Goal: Task Accomplishment & Management: Complete application form

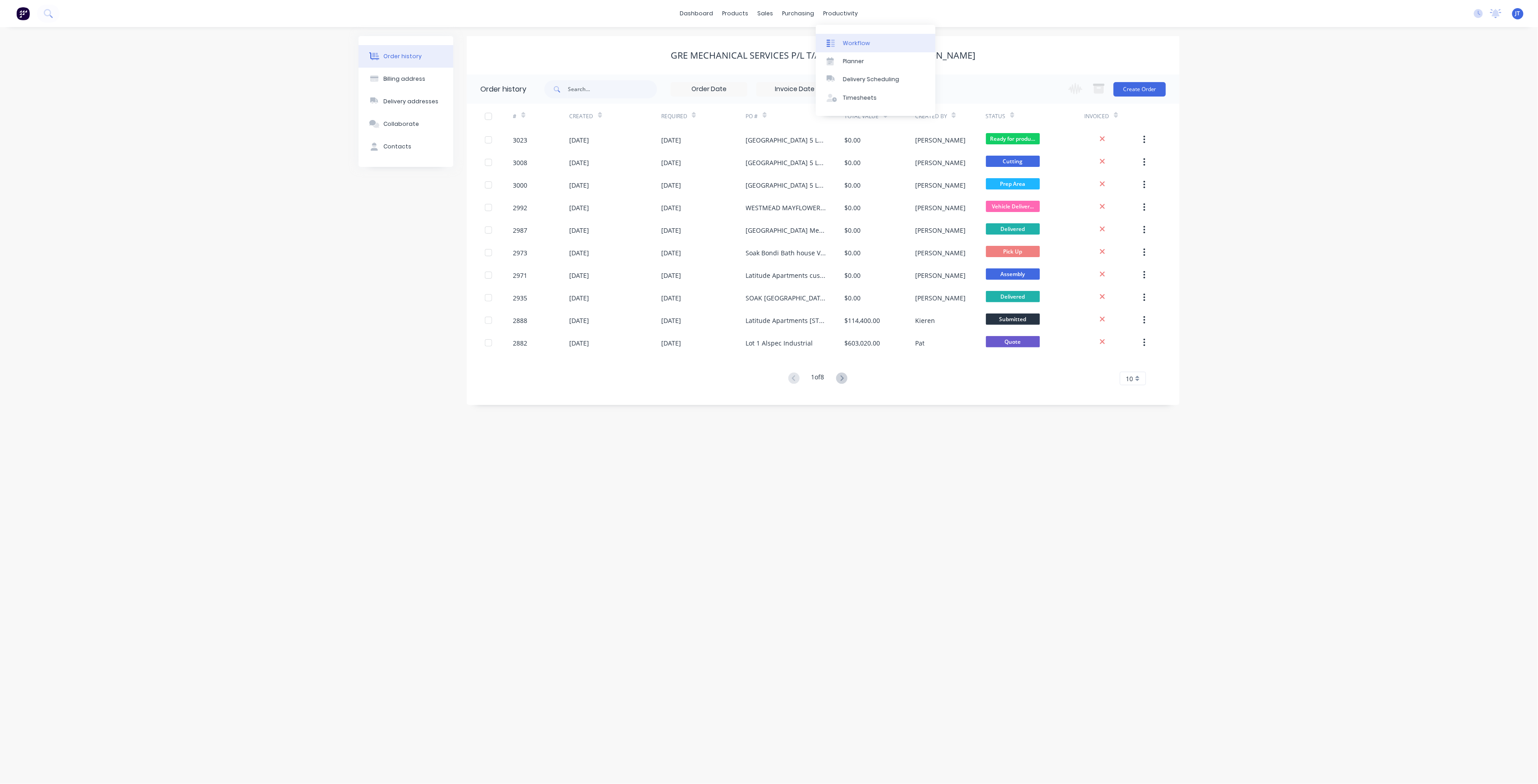
click at [870, 50] on link "Workflow" at bounding box center [875, 43] width 120 height 18
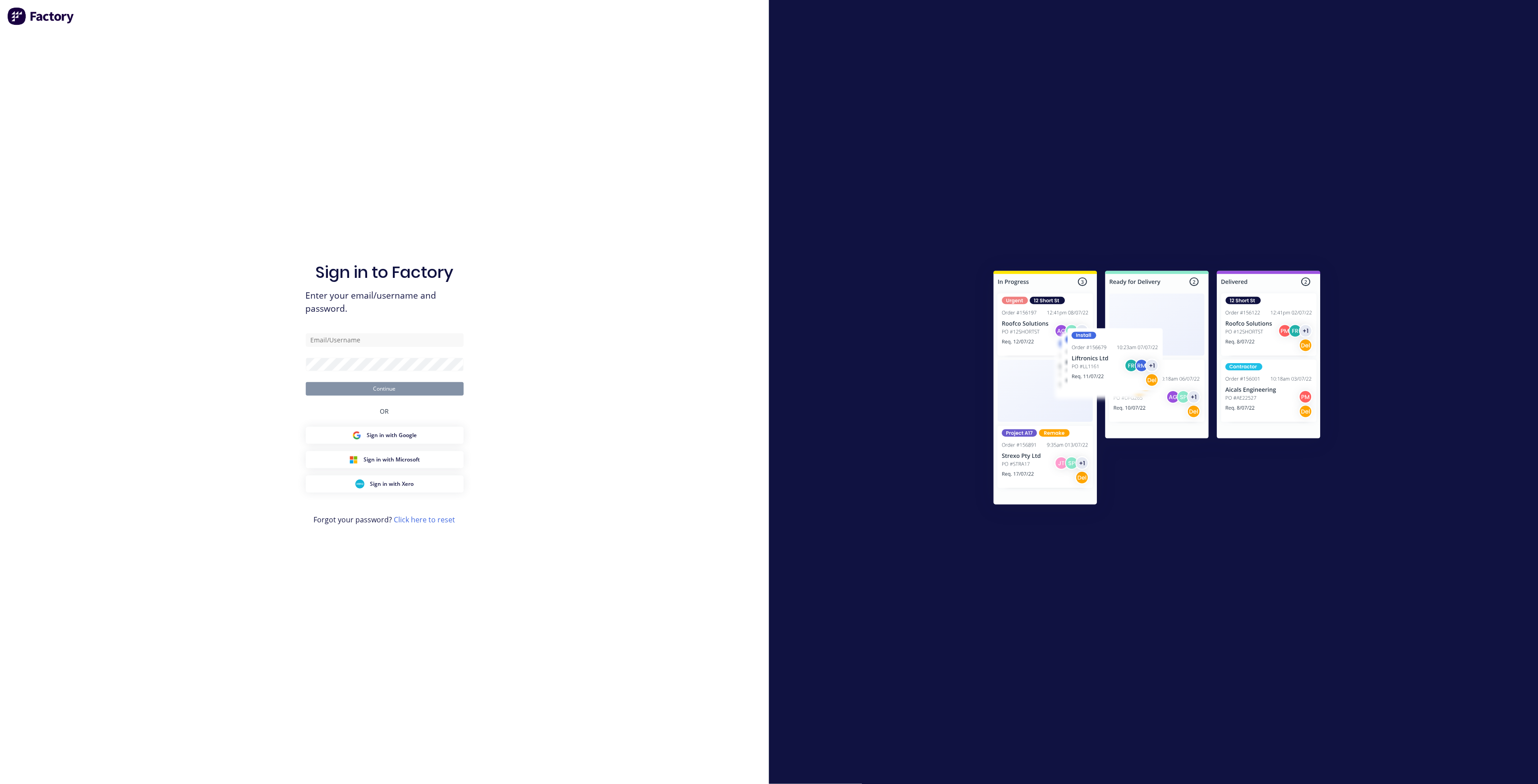
click at [392, 331] on div "Sign in to Factory Enter your email/username and password. Continue OR Sign in …" at bounding box center [384, 401] width 158 height 751
click at [388, 345] on input "text" at bounding box center [384, 340] width 158 height 13
click at [0, 783] on com-1password-button at bounding box center [0, 784] width 0 height 0
type input "[PERSON_NAME][EMAIL_ADDRESS][DOMAIN_NAME]"
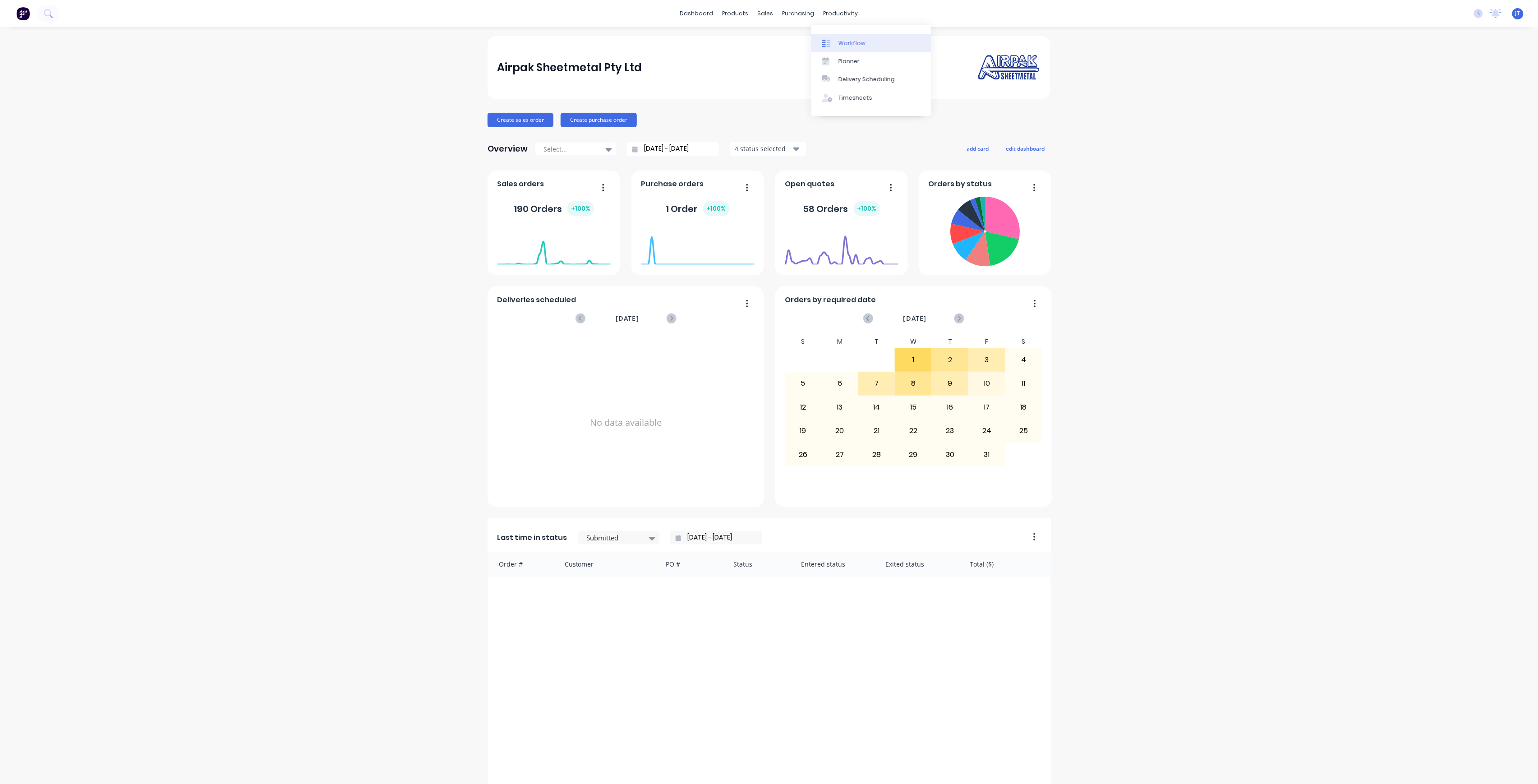
click at [854, 43] on div "Workflow" at bounding box center [852, 43] width 27 height 8
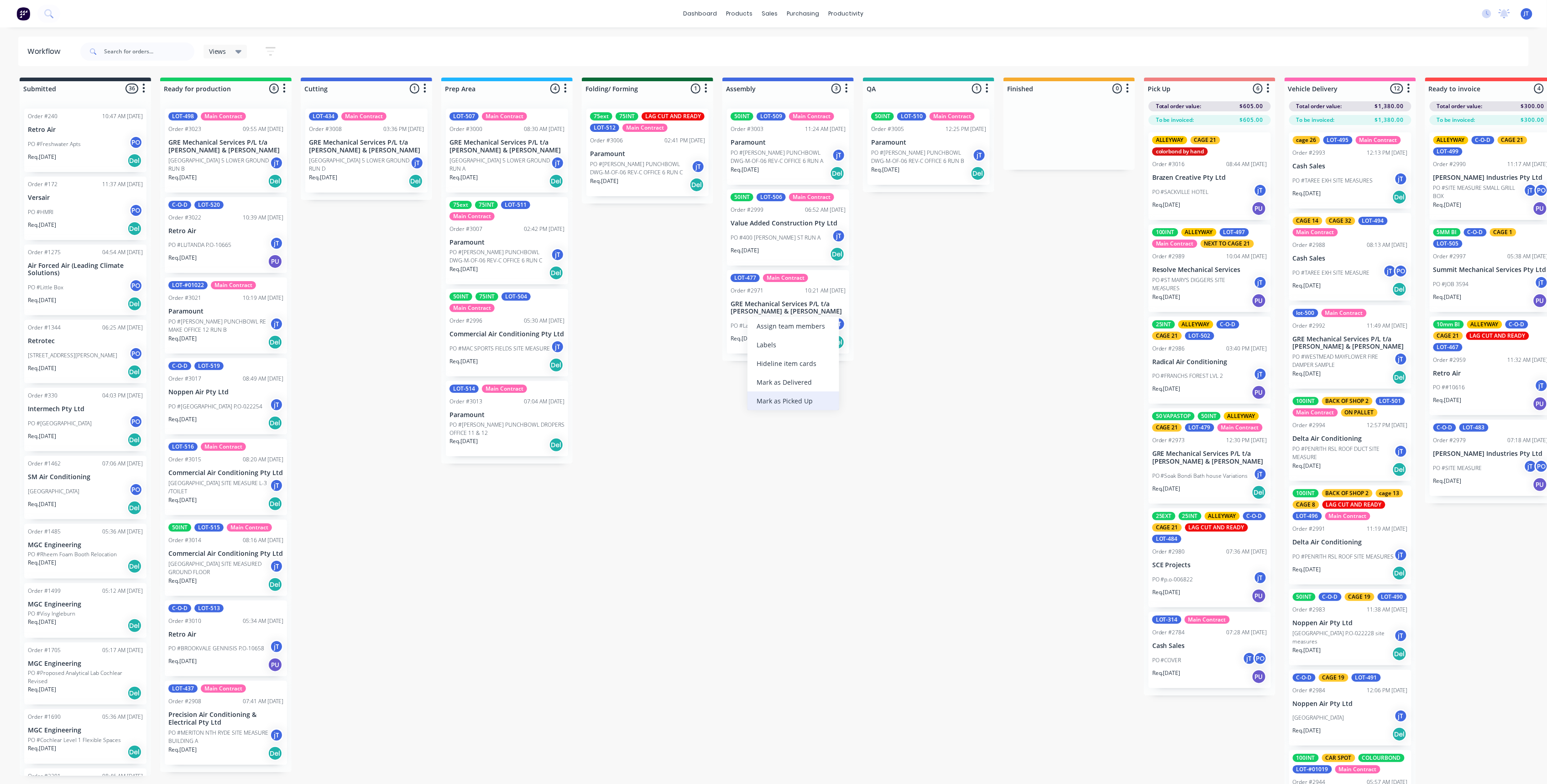
click at [812, 397] on div "Mark as Picked Up" at bounding box center [793, 401] width 91 height 18
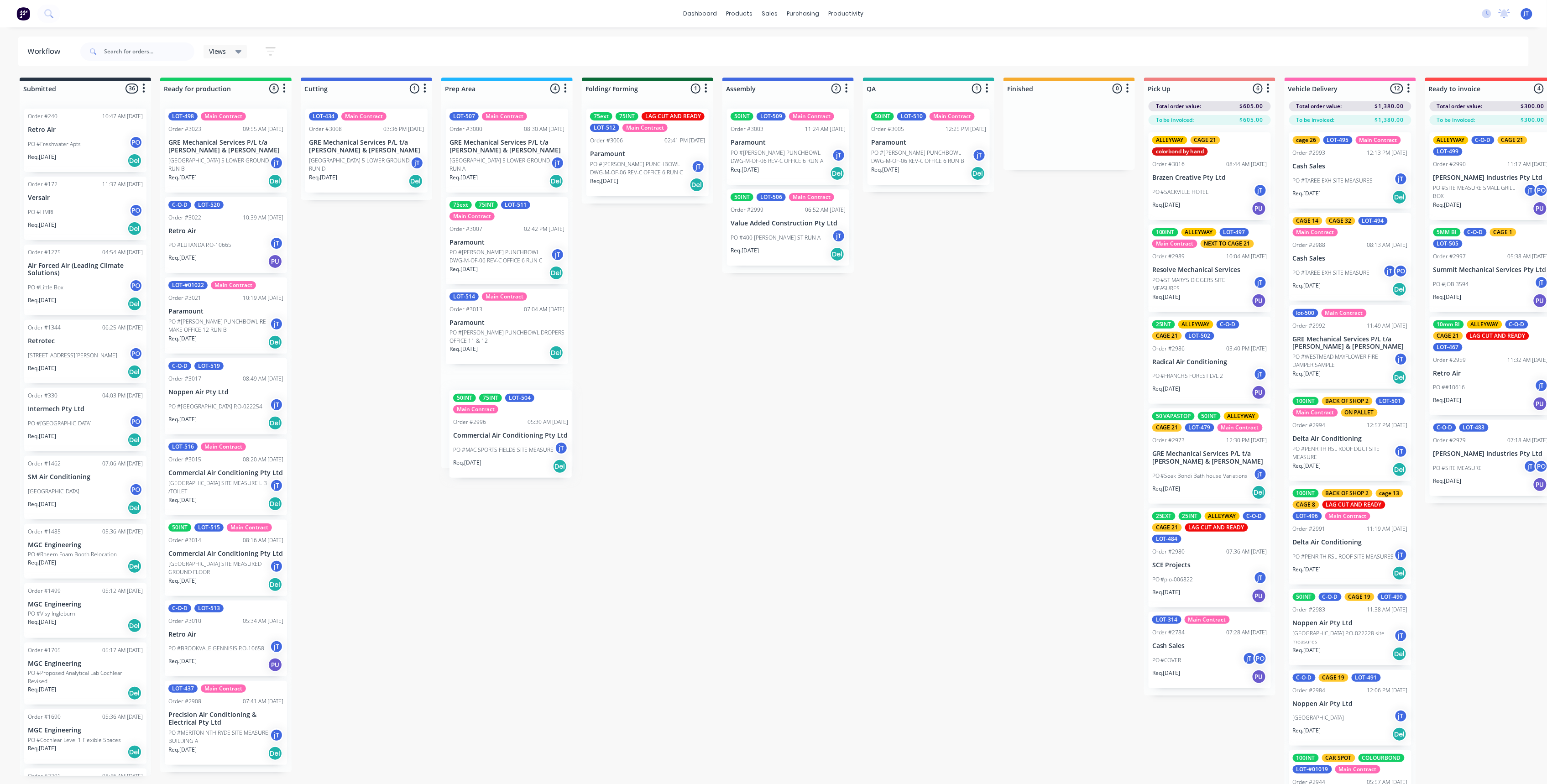
drag, startPoint x: 517, startPoint y: 335, endPoint x: 520, endPoint y: 439, distance: 104.0
click at [520, 439] on div "LOT-507 Main Contract Order #3000 08:30 AM 02/10/25 GRE Mechanical Services P/L…" at bounding box center [506, 284] width 131 height 366
drag, startPoint x: 230, startPoint y: 338, endPoint x: 228, endPoint y: 249, distance: 89.0
click at [228, 249] on div "LOT-498 Main Contract Order #3023 09:55 AM 04/10/25 GRE Mechanical Services P/L…" at bounding box center [225, 438] width 131 height 674
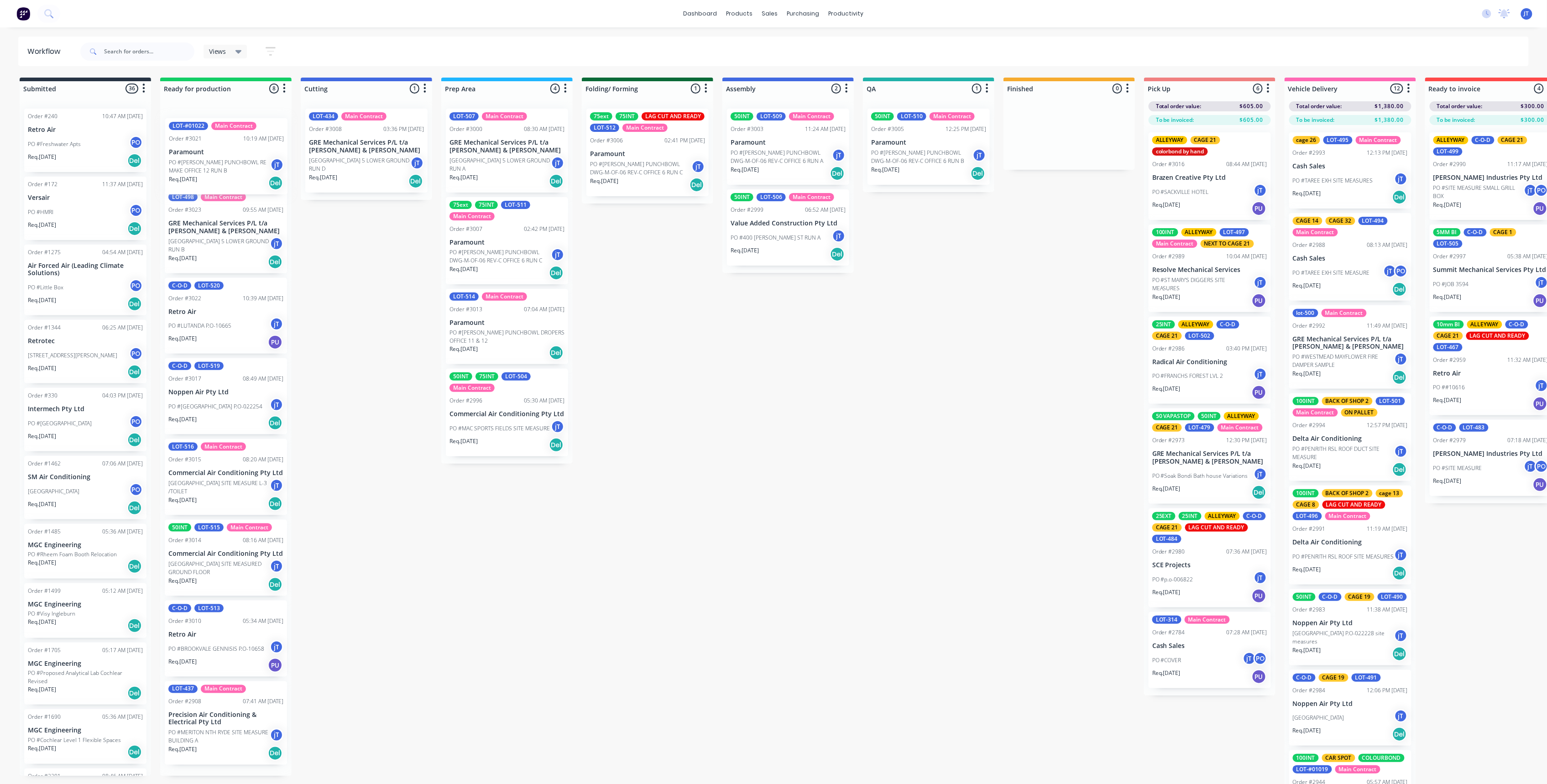
drag, startPoint x: 213, startPoint y: 221, endPoint x: 214, endPoint y: 164, distance: 57.0
click at [214, 164] on div "LOT-498 Main Contract Order #3023 09:55 AM 04/10/25 GRE Mechanical Services P/L…" at bounding box center [225, 438] width 131 height 674
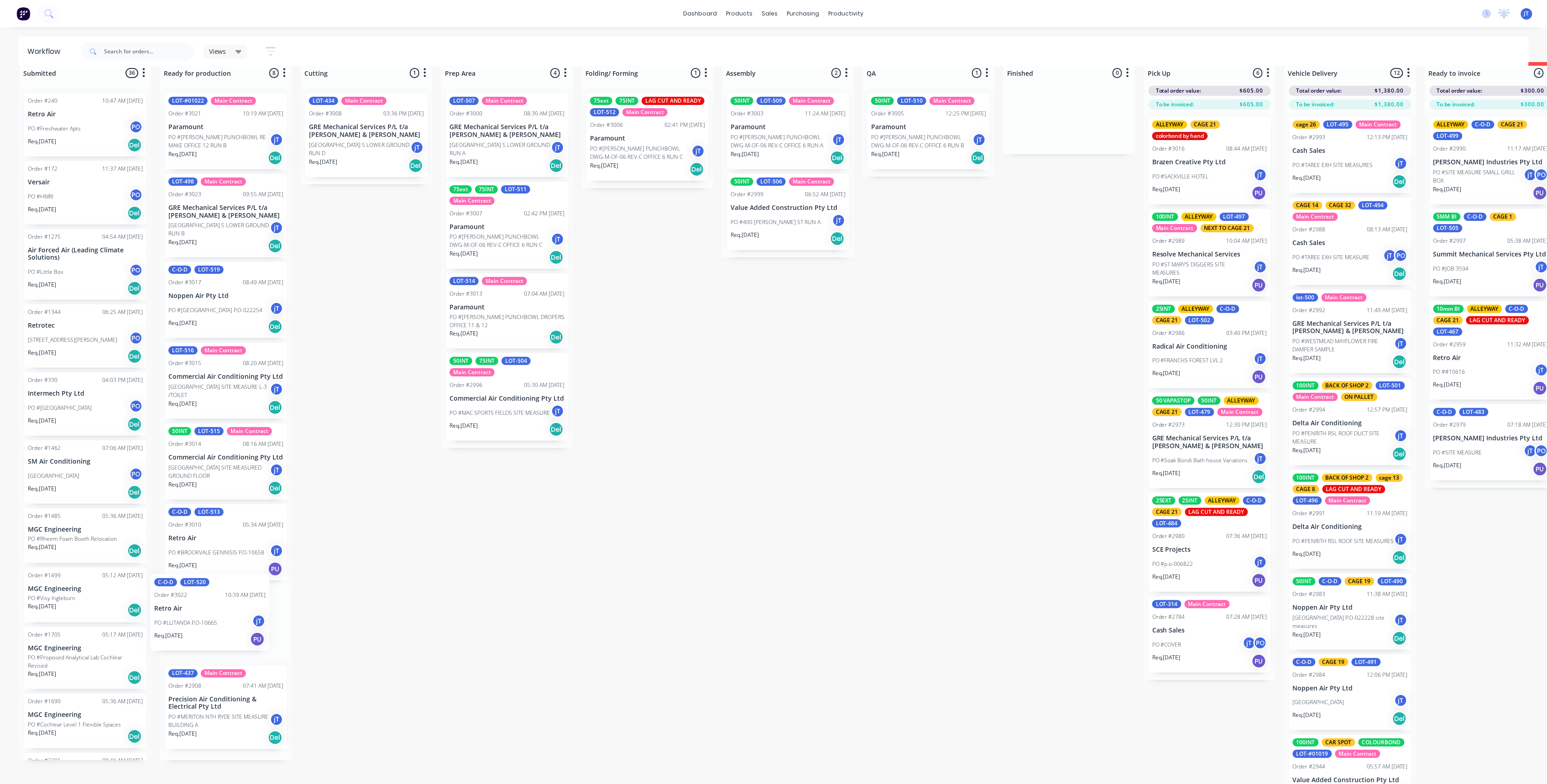
scroll to position [2, 0]
drag, startPoint x: 211, startPoint y: 335, endPoint x: 213, endPoint y: 566, distance: 231.0
click at [213, 566] on div "LOT-#01022 Main Contract Order #3021 10:19 AM 03/10/25 Paramount PO #VAUGHN HAL…" at bounding box center [225, 422] width 131 height 674
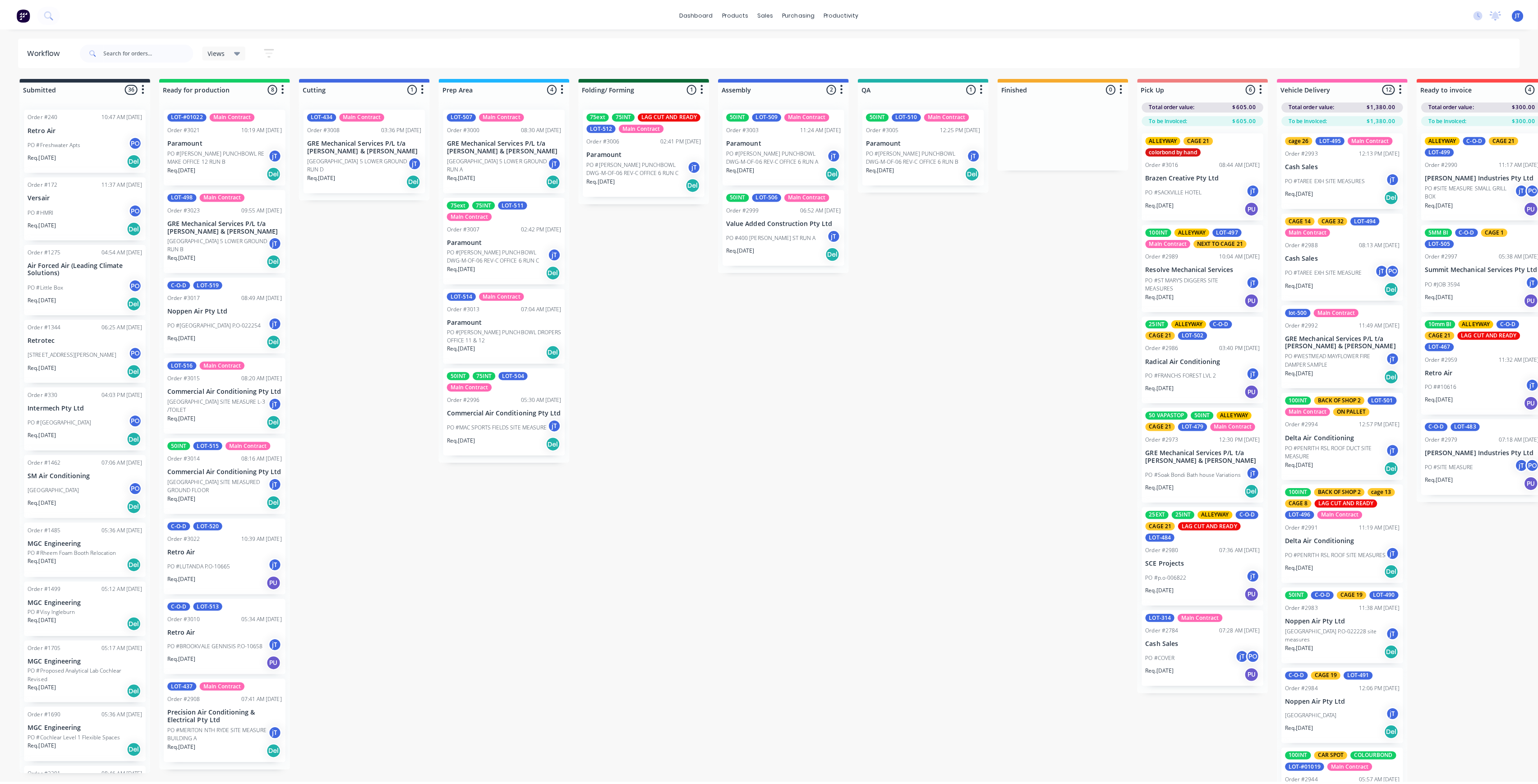
scroll to position [0, 0]
click at [439, 724] on div "Submitted 36 Summaries Total order value Invoiced to date To be invoiced Order …" at bounding box center [876, 433] width 1766 height 713
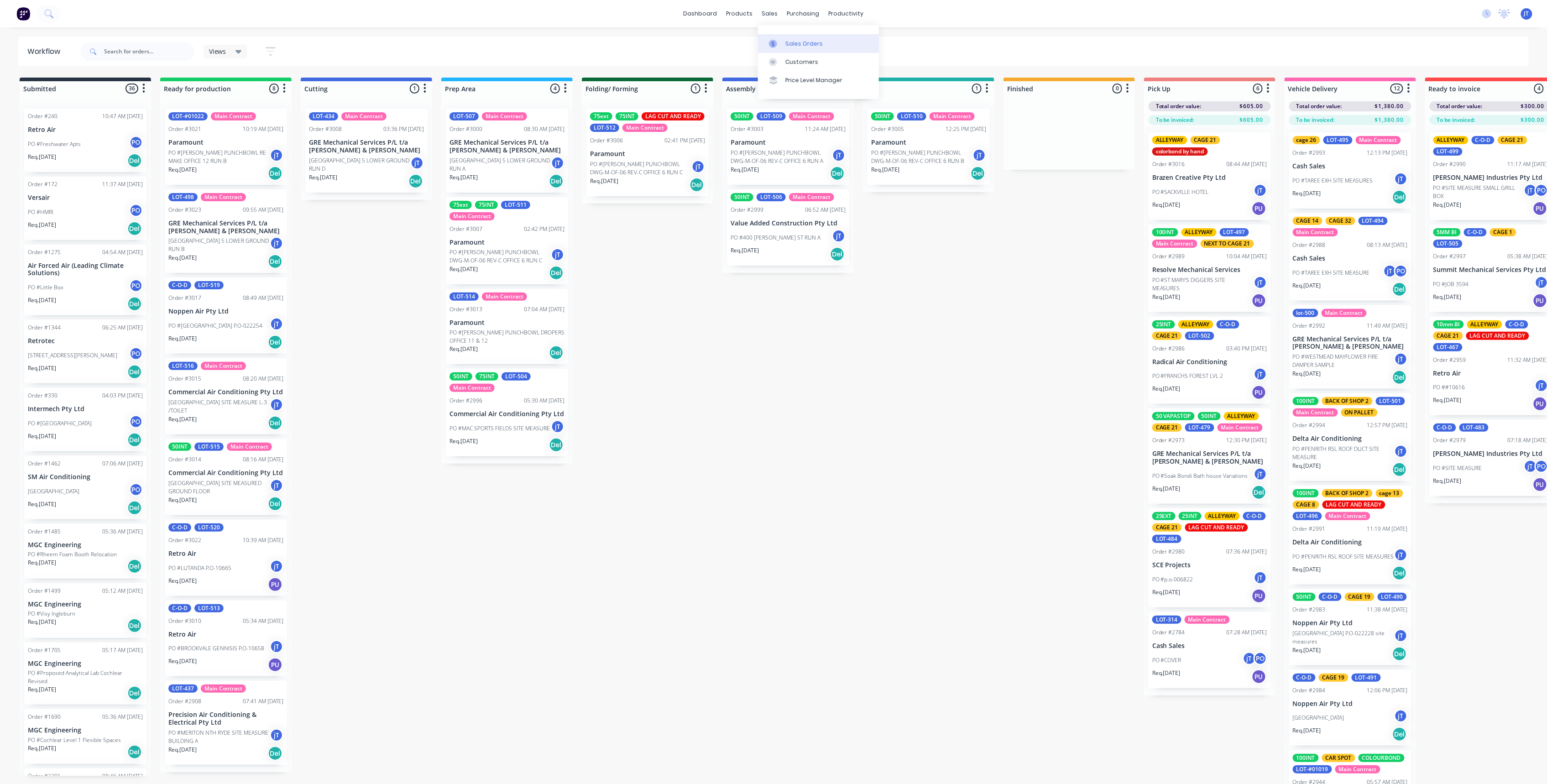
click at [796, 38] on link "Sales Orders" at bounding box center [818, 43] width 121 height 18
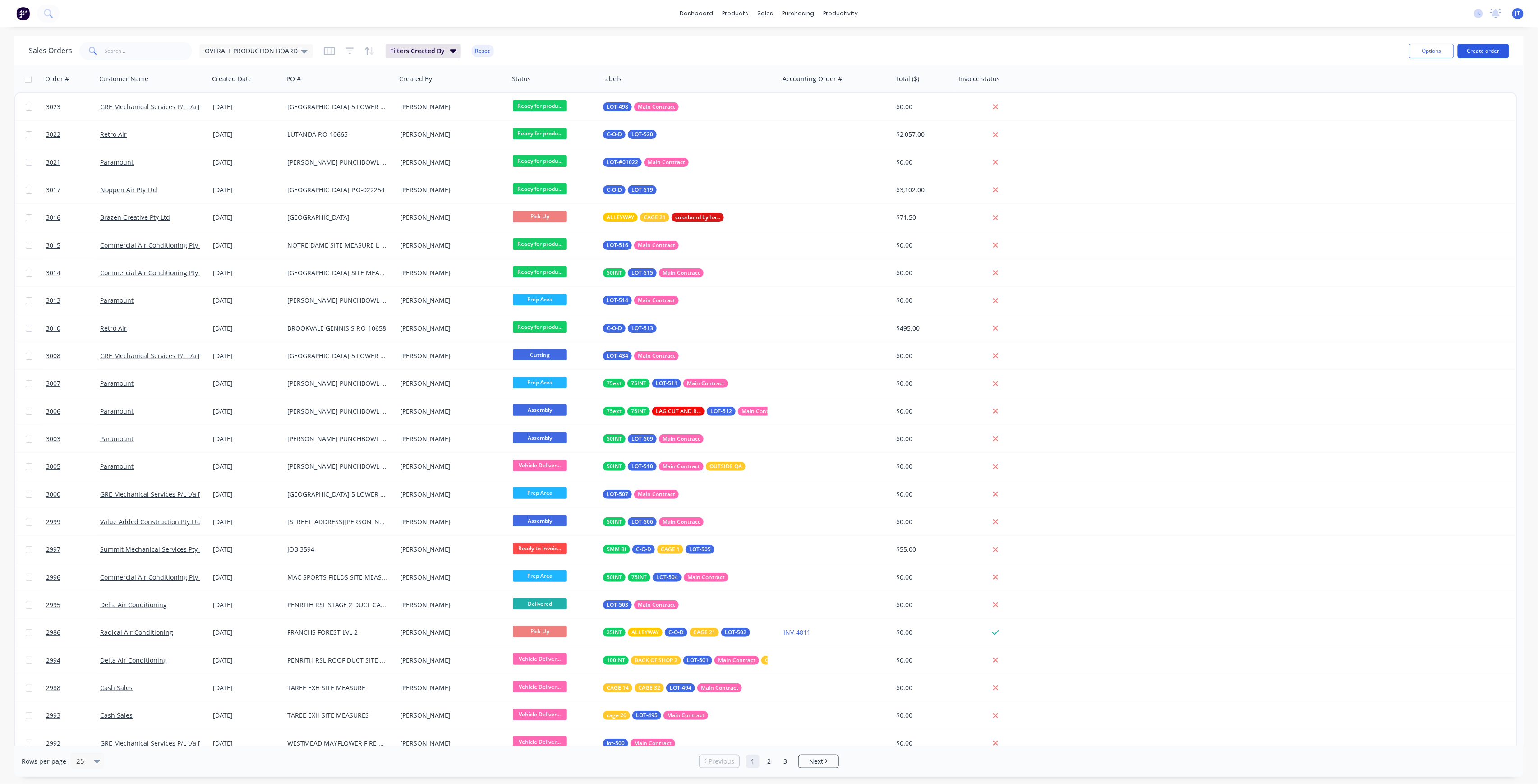
click at [1486, 55] on button "Create order" at bounding box center [1483, 50] width 51 height 15
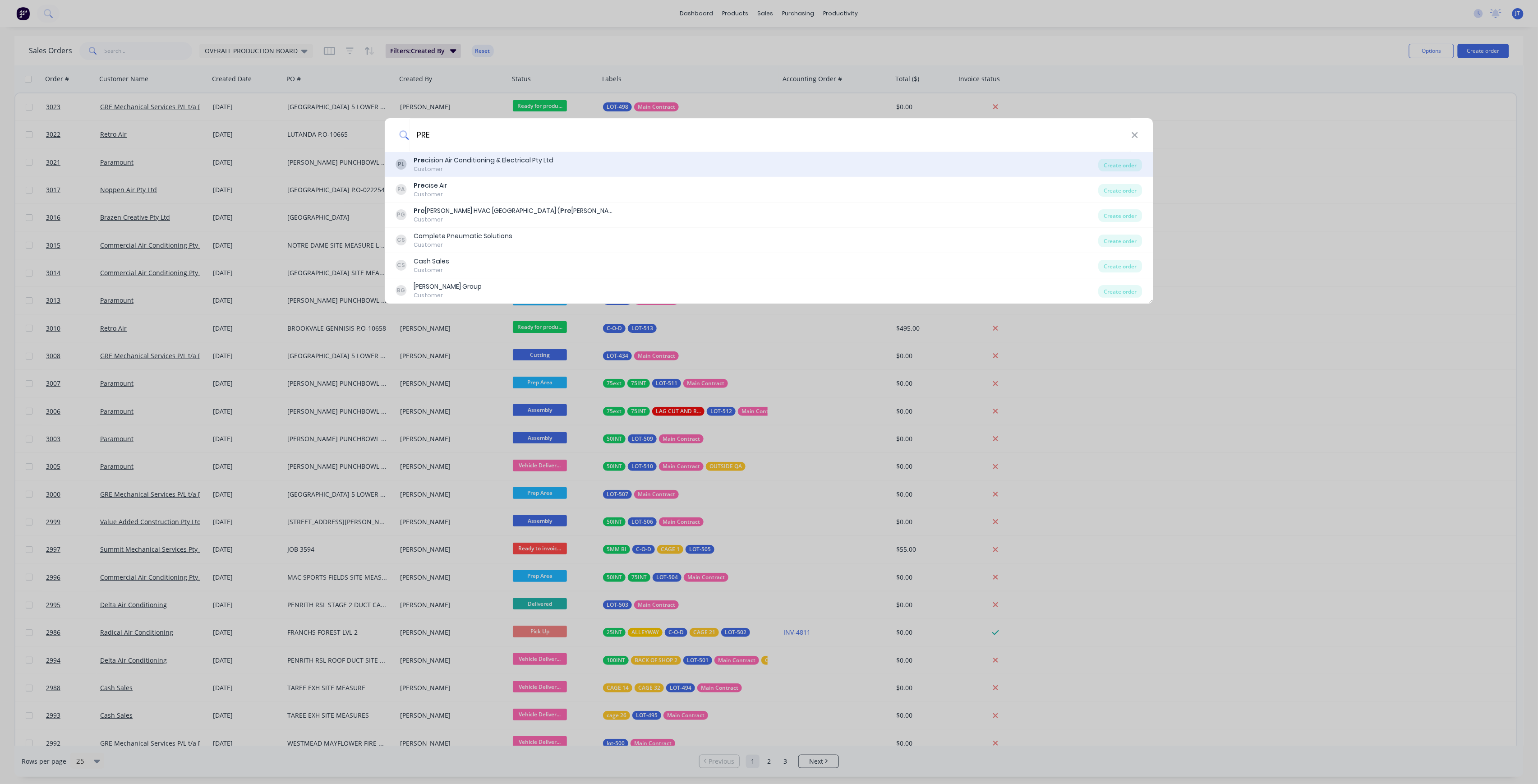
type input "PRE"
click at [572, 167] on div "PL Pre cision Air Conditioning & Electrical Pty Ltd Customer" at bounding box center [747, 164] width 703 height 18
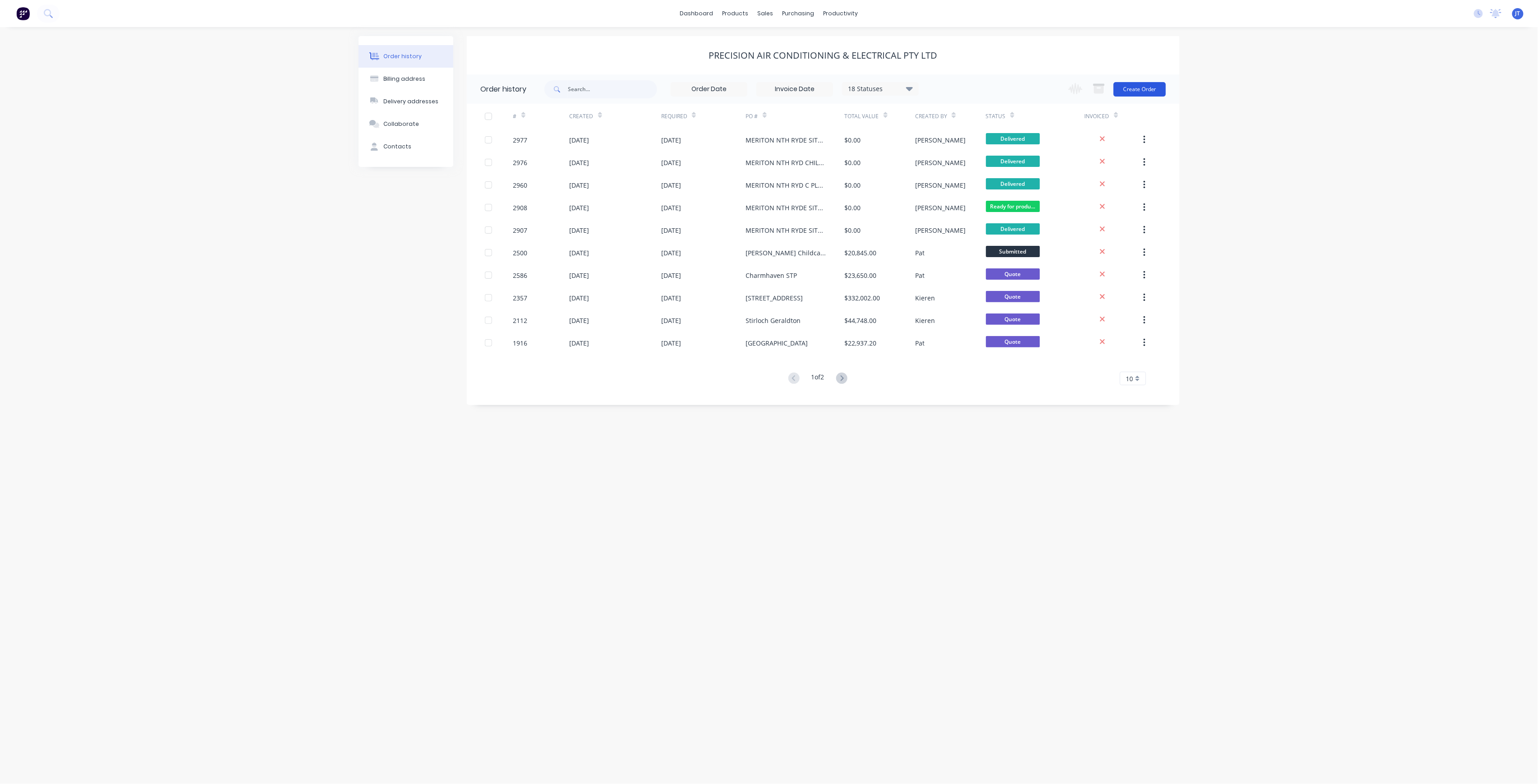
click at [1150, 85] on button "Create Order" at bounding box center [1139, 89] width 53 height 15
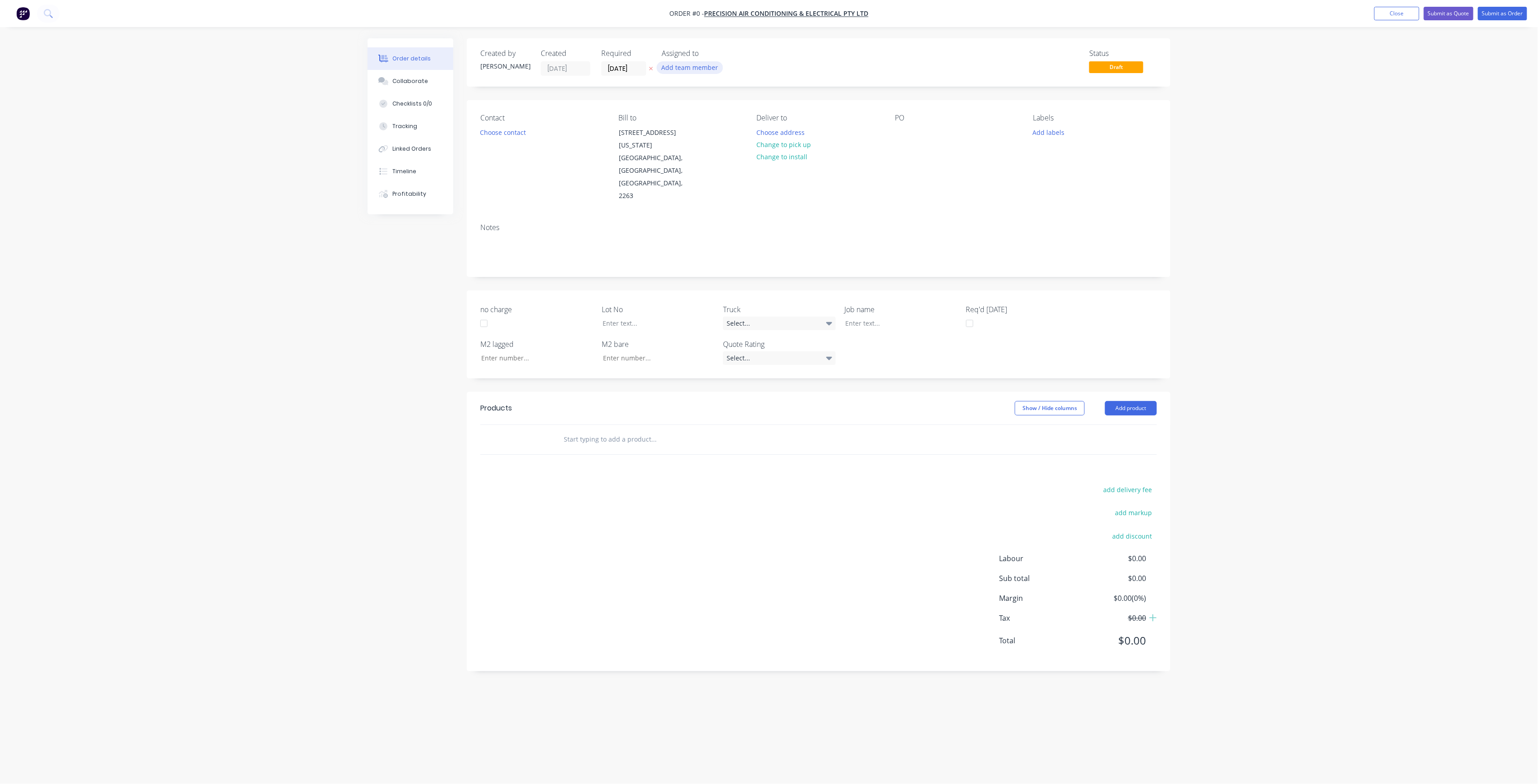
click at [684, 73] on button "Add team member" at bounding box center [689, 67] width 67 height 12
click at [715, 119] on div "joshua Turner (You)" at bounding box center [734, 118] width 90 height 10
click at [643, 65] on div "Order details Collaborate Checklists 0/0 Tracking Linked Orders Timeline Profit…" at bounding box center [769, 375] width 821 height 673
click at [638, 65] on input "[DATE]" at bounding box center [624, 68] width 44 height 13
click at [670, 136] on div "8" at bounding box center [668, 131] width 13 height 13
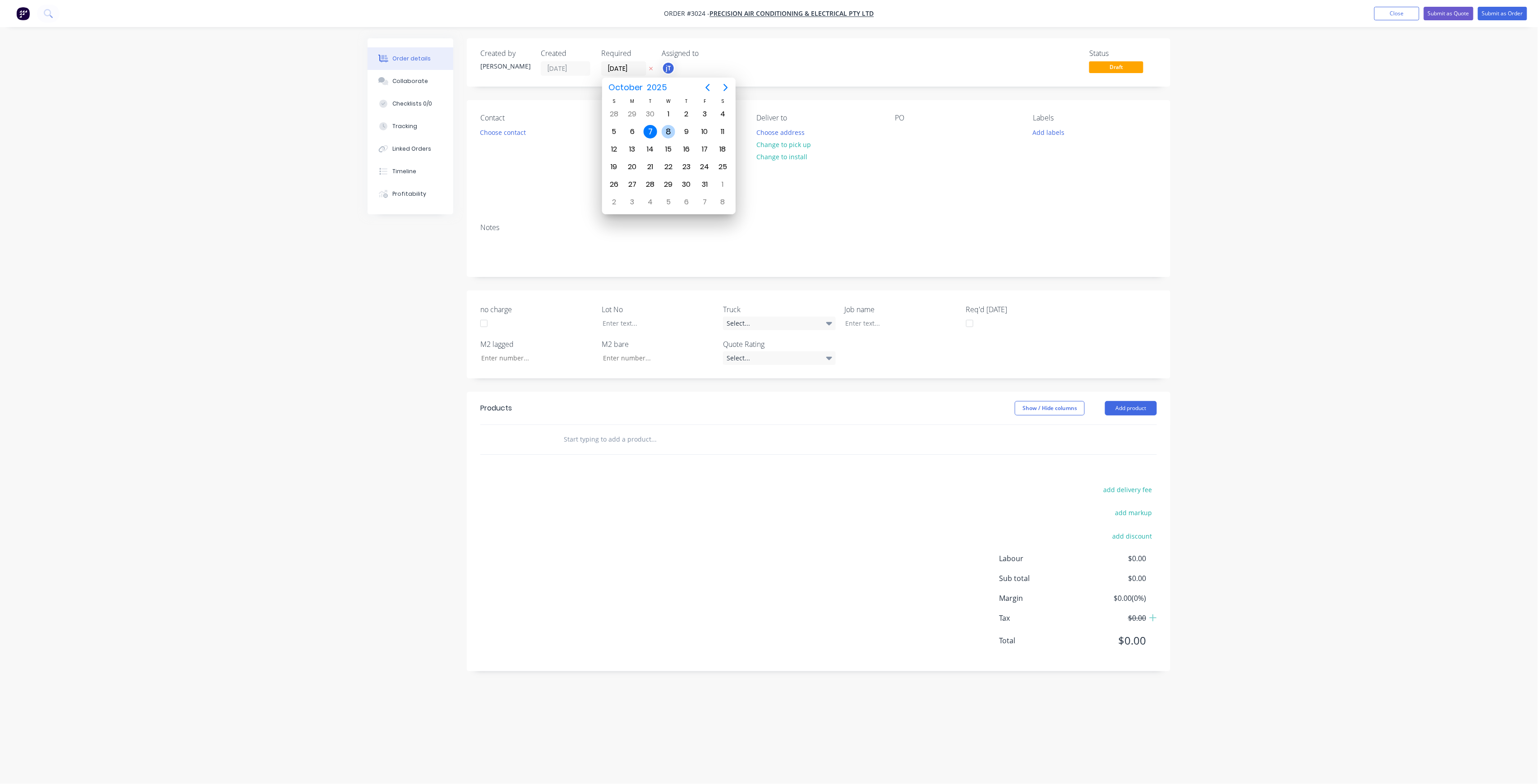
type input "[DATE]"
click at [504, 131] on button "Choose contact" at bounding box center [502, 132] width 55 height 12
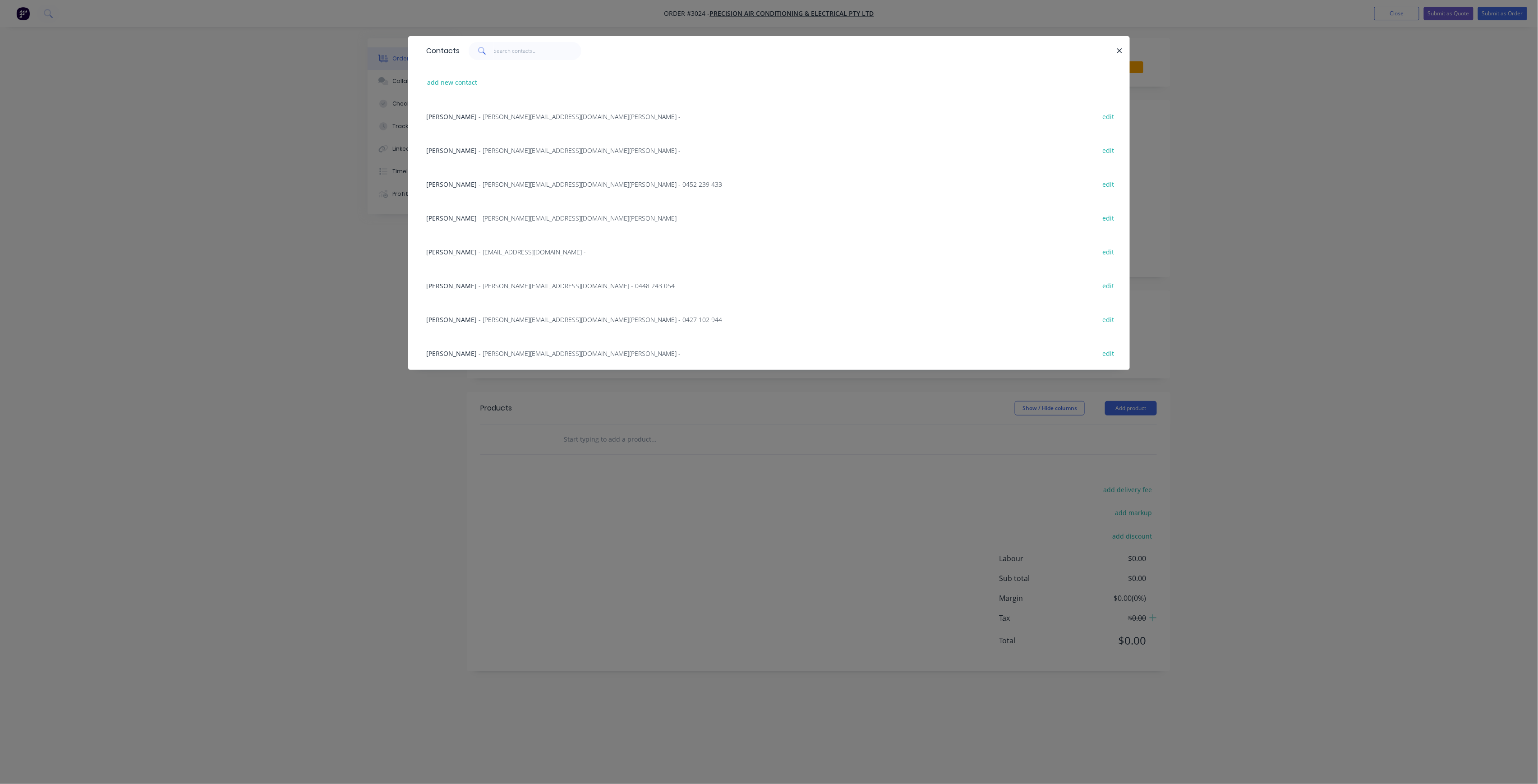
click at [479, 288] on span "- luke@selbyindustries.com.au - 0448 243 054" at bounding box center [577, 286] width 196 height 8
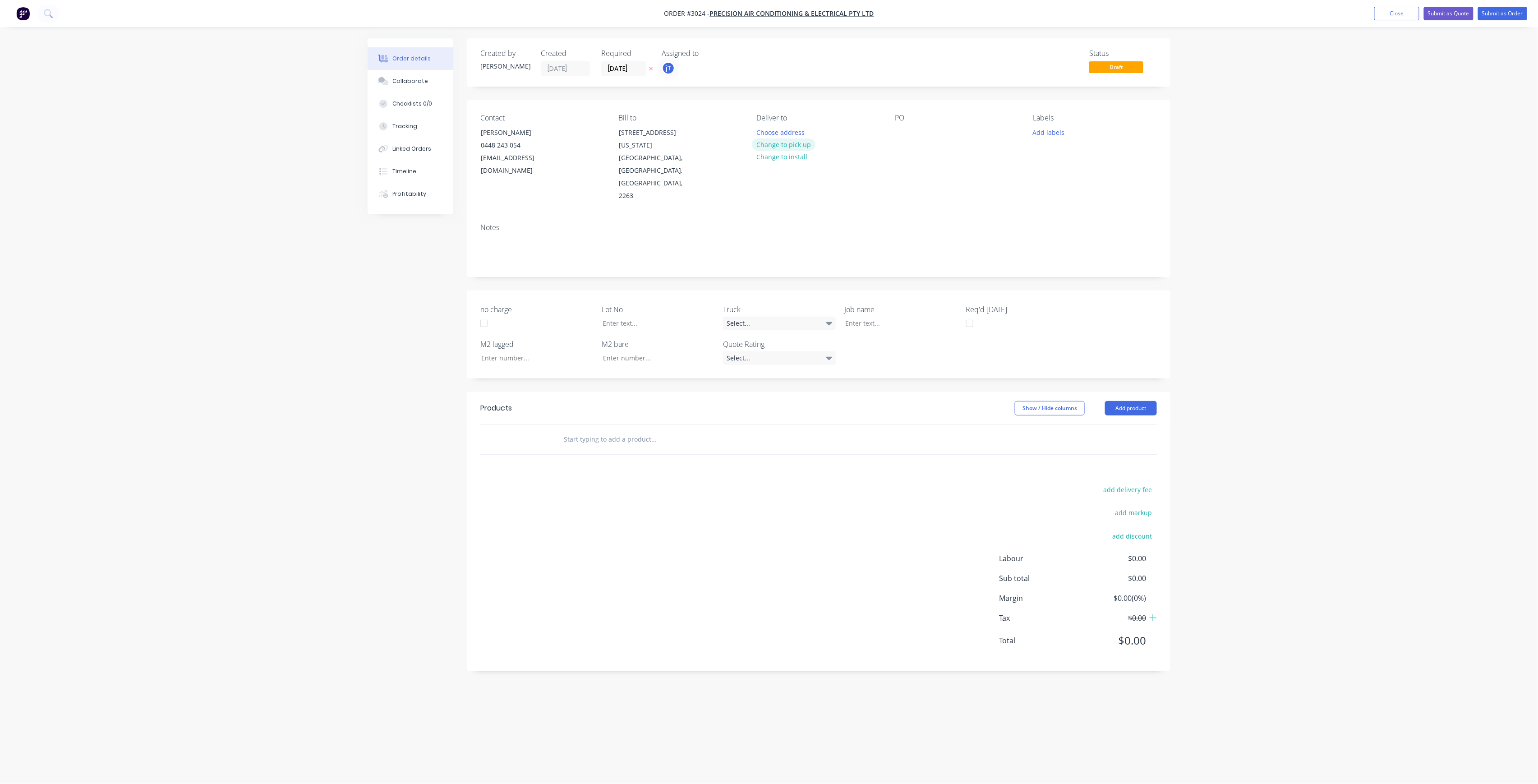
click at [797, 144] on button "Change to pick up" at bounding box center [783, 144] width 64 height 12
click at [903, 136] on div at bounding box center [902, 132] width 15 height 13
click at [976, 128] on div "MERITON SITE MEASURE RE MAKE" at bounding box center [951, 137] width 113 height 22
click at [930, 134] on div "MERITON SITE MEASURE RE MAKE" at bounding box center [939, 137] width 89 height 22
click at [1041, 134] on button "Add labels" at bounding box center [1048, 132] width 41 height 12
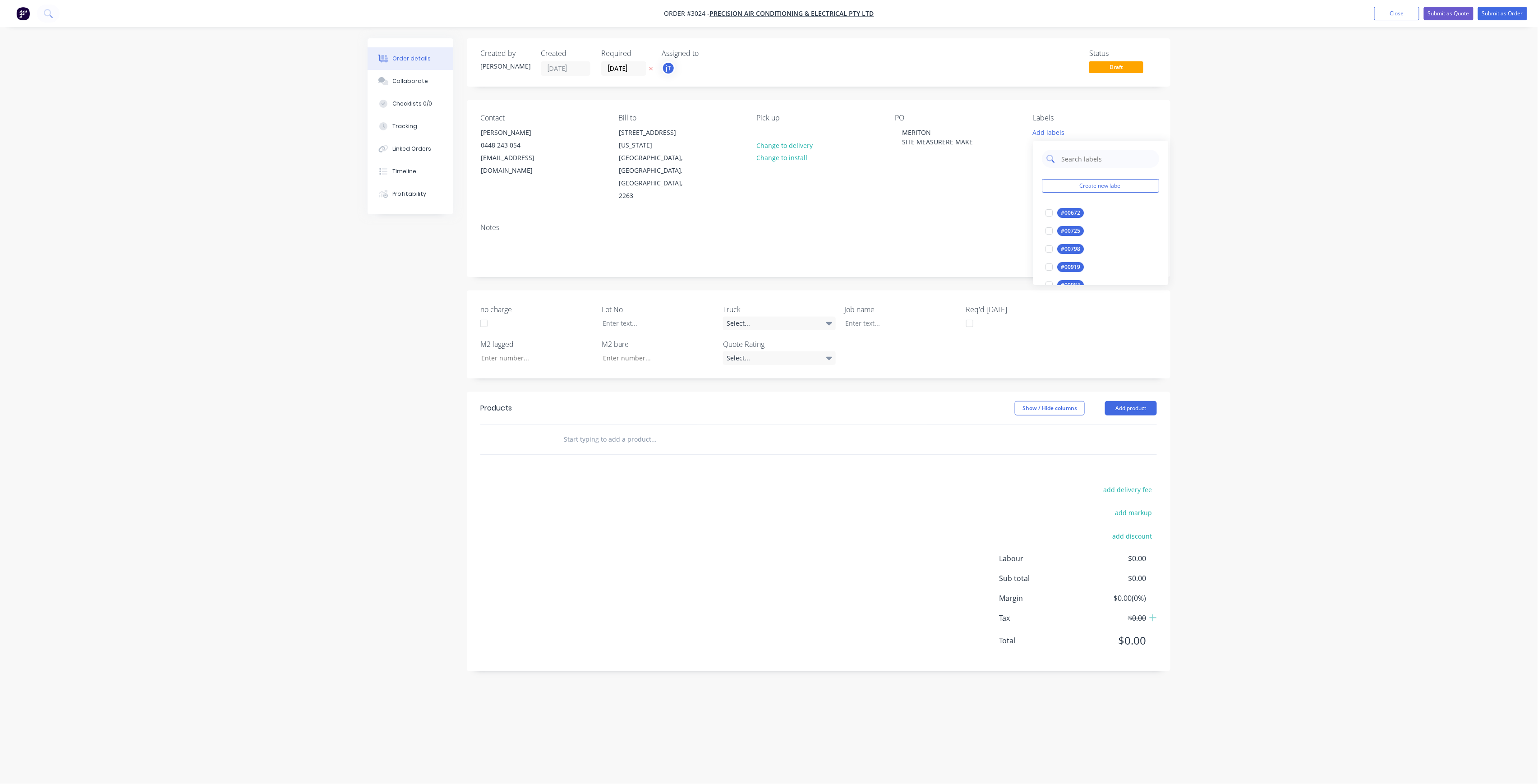
click at [1073, 150] on input "text" at bounding box center [1108, 159] width 95 height 18
click at [1063, 214] on div "LOT-521" at bounding box center [1071, 213] width 29 height 10
drag, startPoint x: 1099, startPoint y: 160, endPoint x: 1057, endPoint y: 160, distance: 42.0
click at [1057, 160] on div "LOT-521" at bounding box center [1100, 155] width 117 height 18
type input "MAIN"
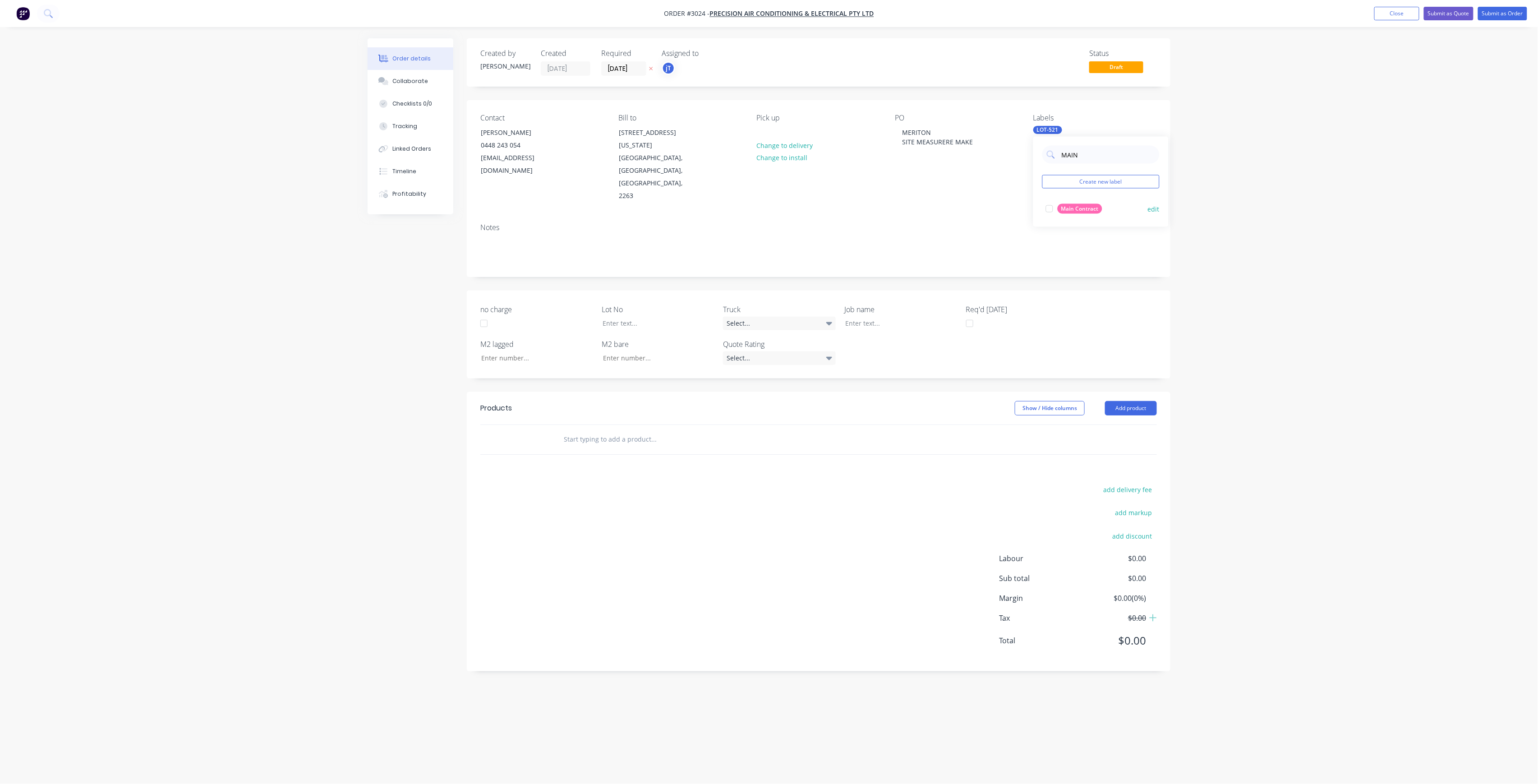
click at [1079, 208] on div "Main Contract" at bounding box center [1080, 209] width 45 height 10
click at [681, 317] on div at bounding box center [652, 323] width 113 height 13
drag, startPoint x: 974, startPoint y: 136, endPoint x: 913, endPoint y: 131, distance: 61.2
click at [903, 128] on div "MERITON SITE MEASURE RE MAKE" at bounding box center [938, 137] width 85 height 22
drag, startPoint x: 973, startPoint y: 147, endPoint x: 904, endPoint y: 132, distance: 70.6
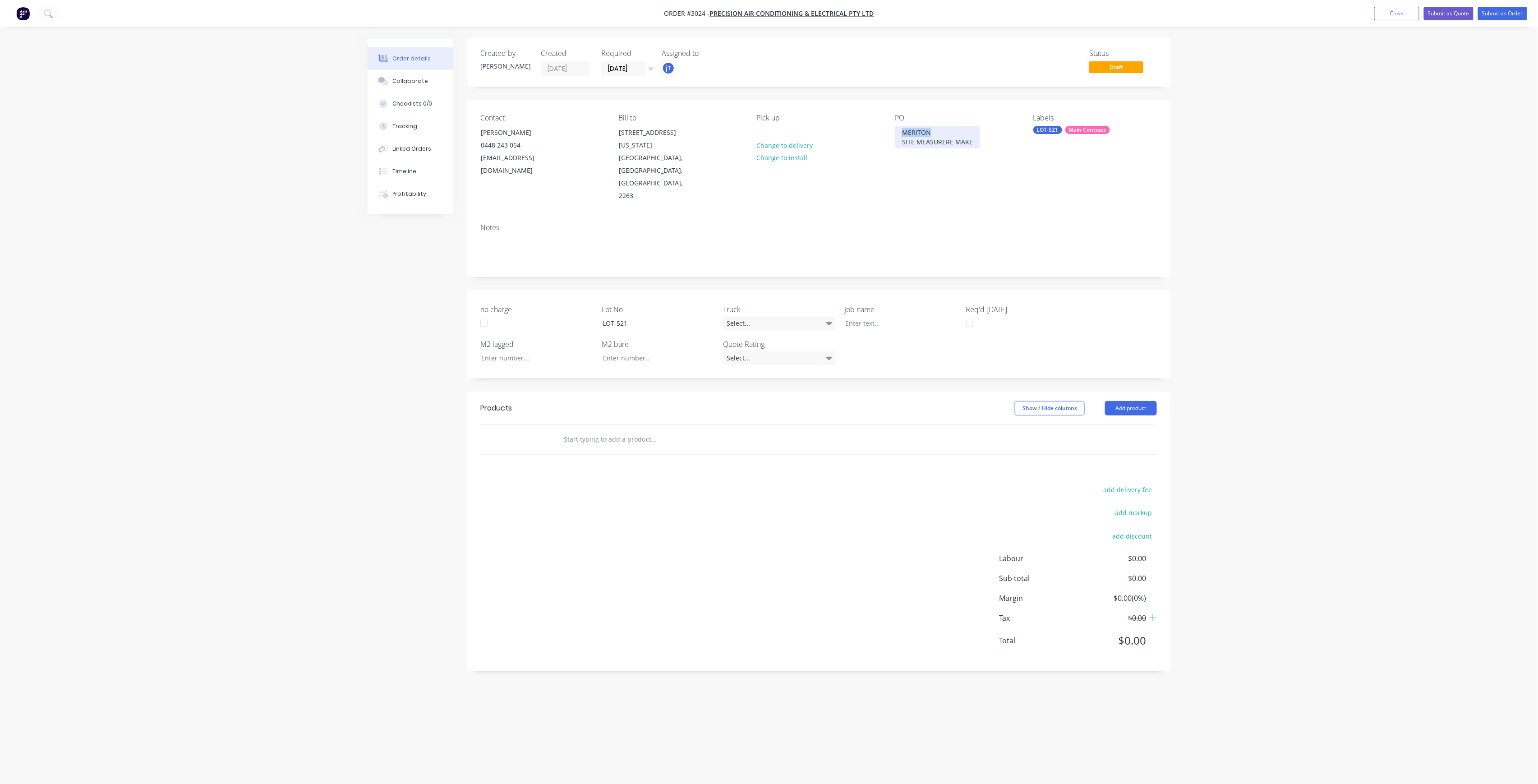
click at [904, 132] on div "MERITON SITE MEASURE RE MAKE" at bounding box center [938, 137] width 85 height 22
copy div "MERITON SITE MEASURE RE MAKE"
click at [901, 317] on div at bounding box center [894, 323] width 113 height 13
paste div
click at [588, 439] on input "text" at bounding box center [653, 448] width 180 height 18
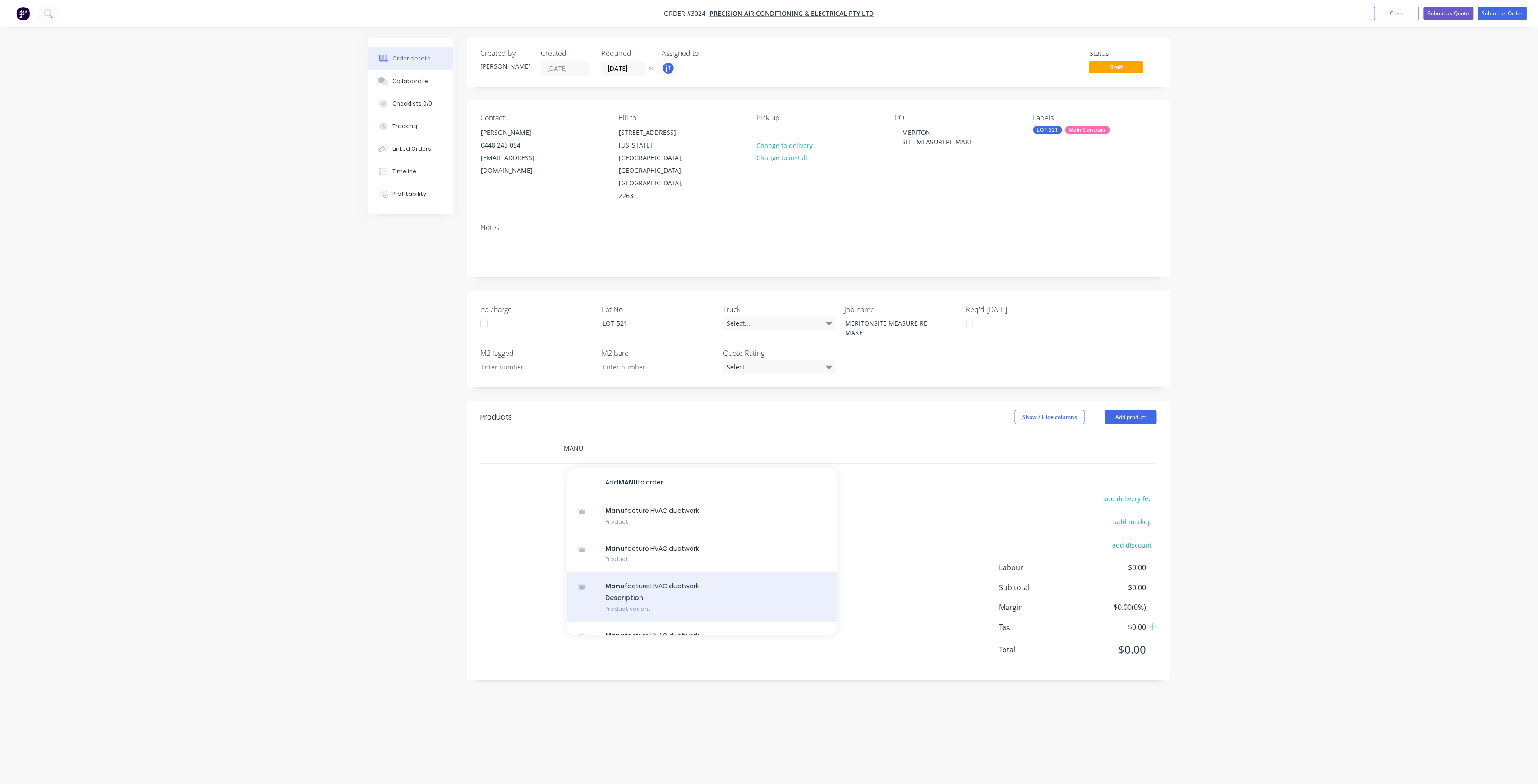
type input "MANU"
click at [675, 572] on div "Manu facture HVAC ductwork Description Product variant" at bounding box center [702, 597] width 270 height 50
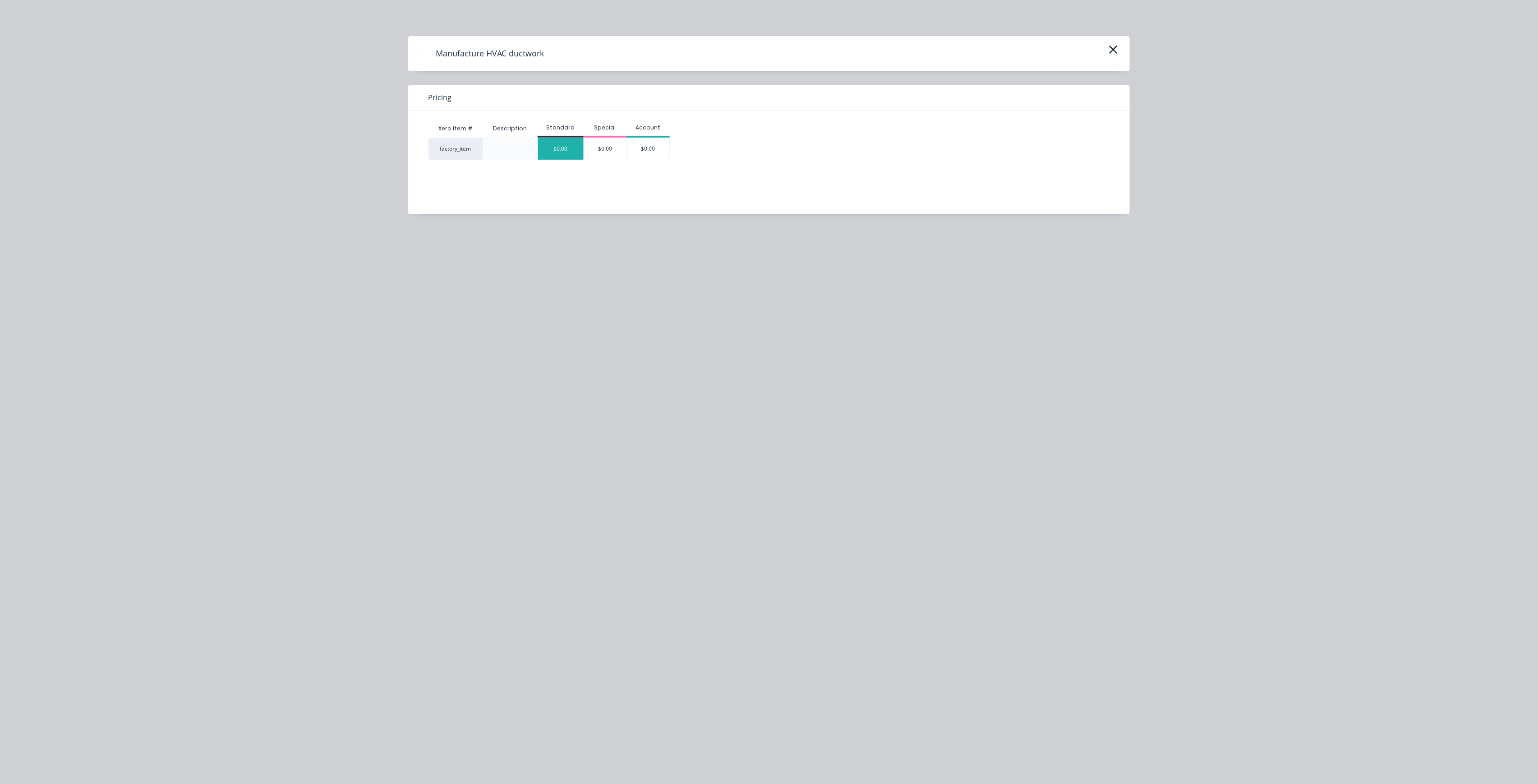
click at [561, 139] on div "$0.00" at bounding box center [561, 149] width 46 height 22
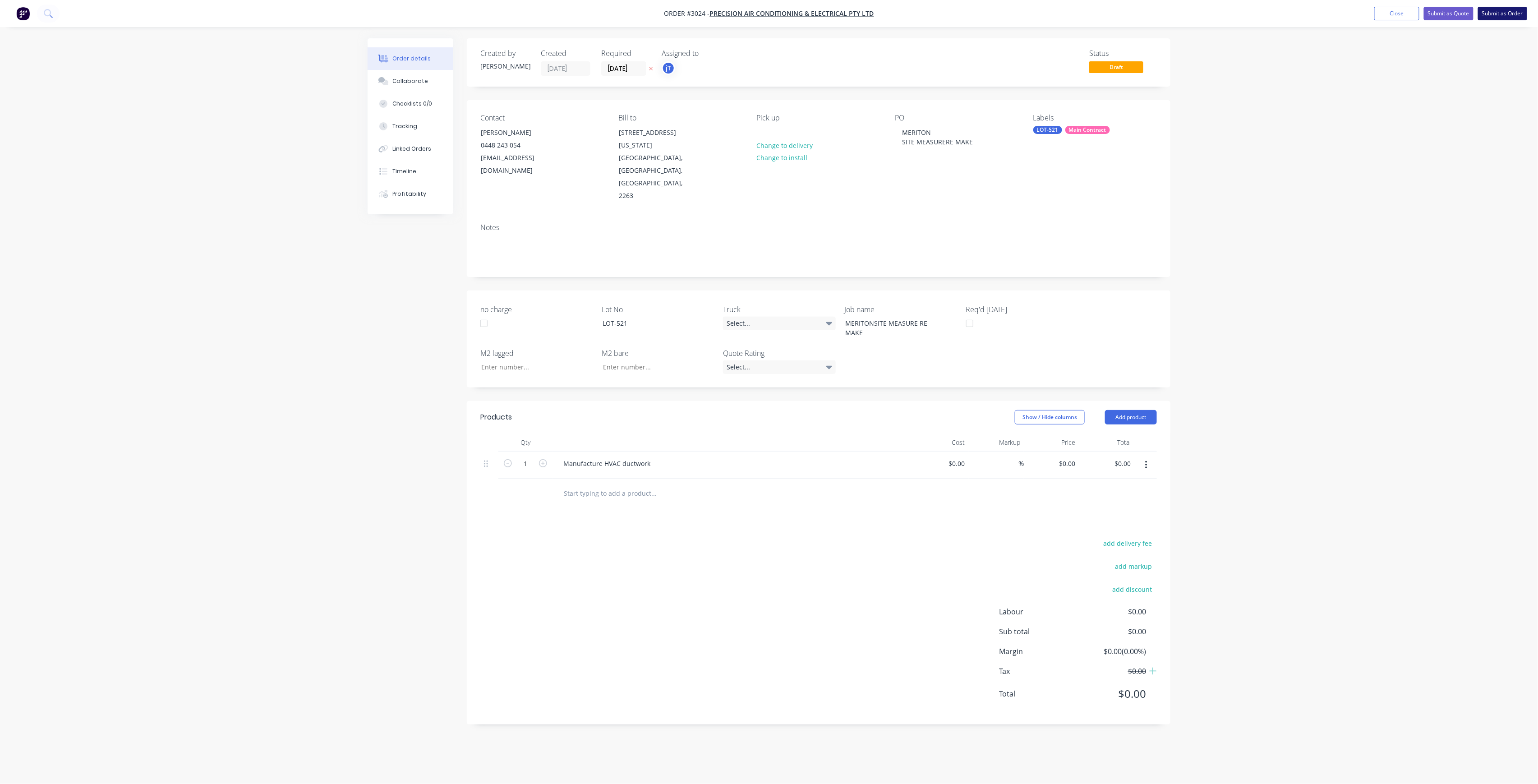
click at [1505, 10] on button "Submit as Order" at bounding box center [1502, 13] width 49 height 13
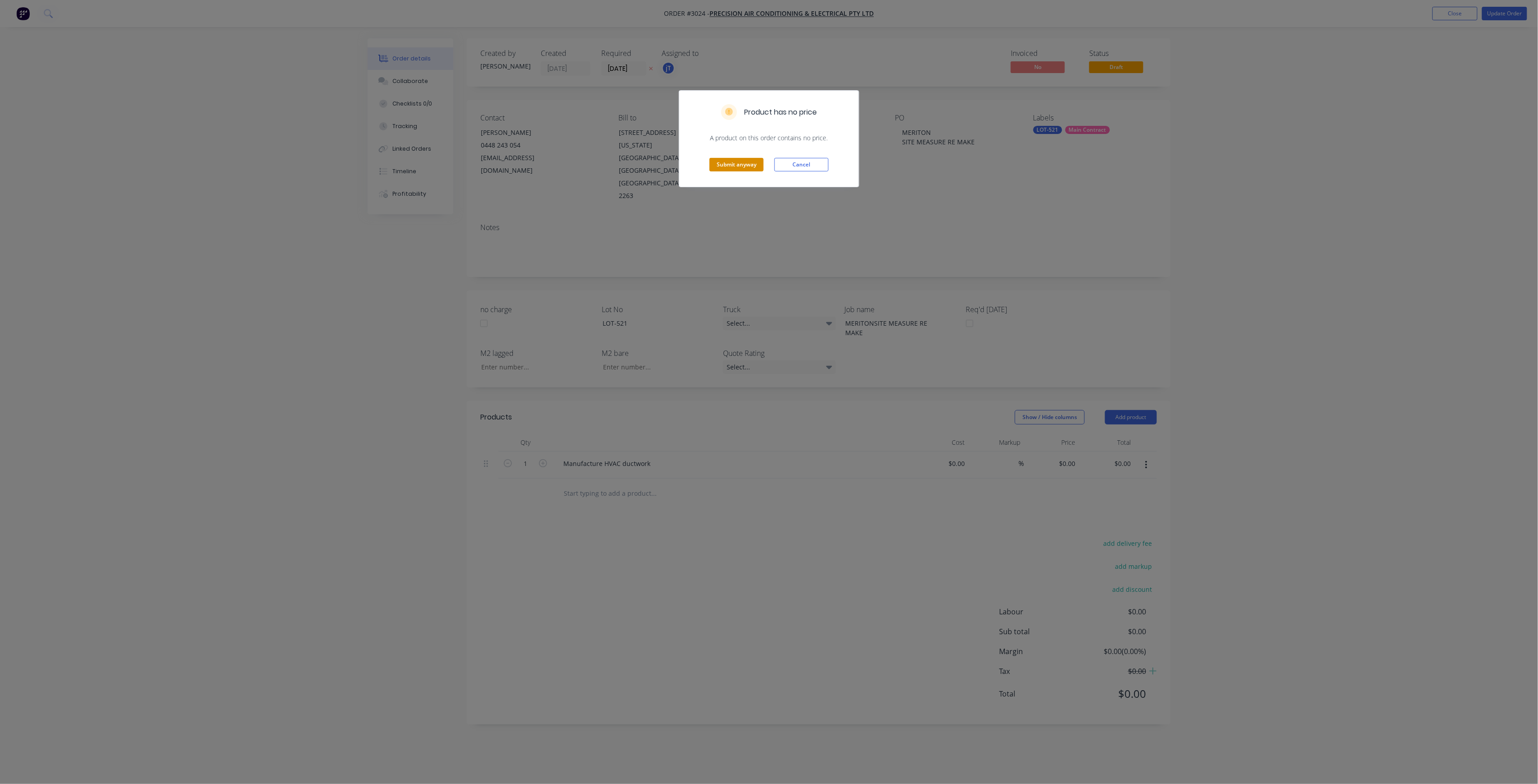
click at [735, 163] on button "Submit anyway" at bounding box center [736, 164] width 54 height 13
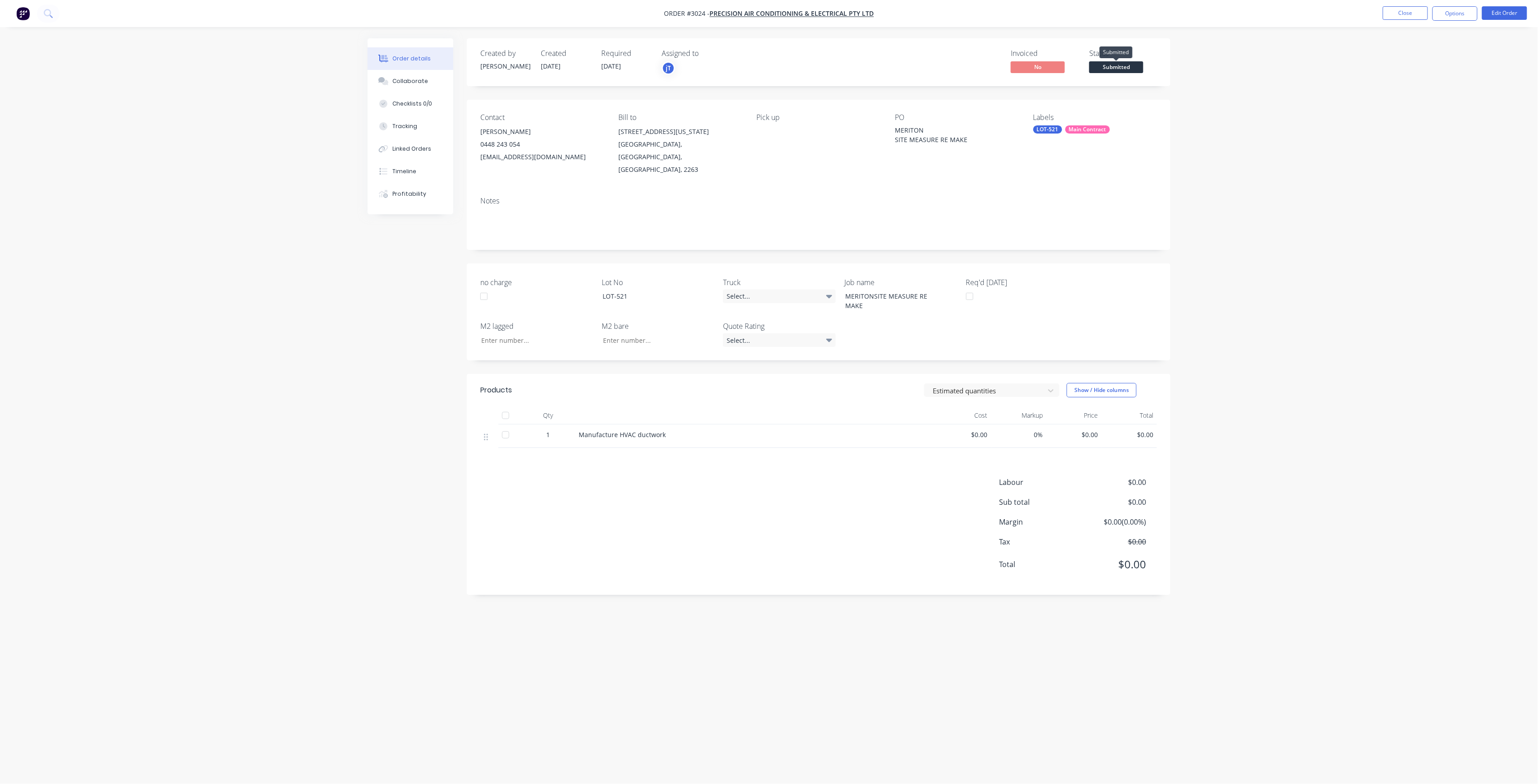
click at [1132, 67] on span "Submitted" at bounding box center [1115, 67] width 54 height 11
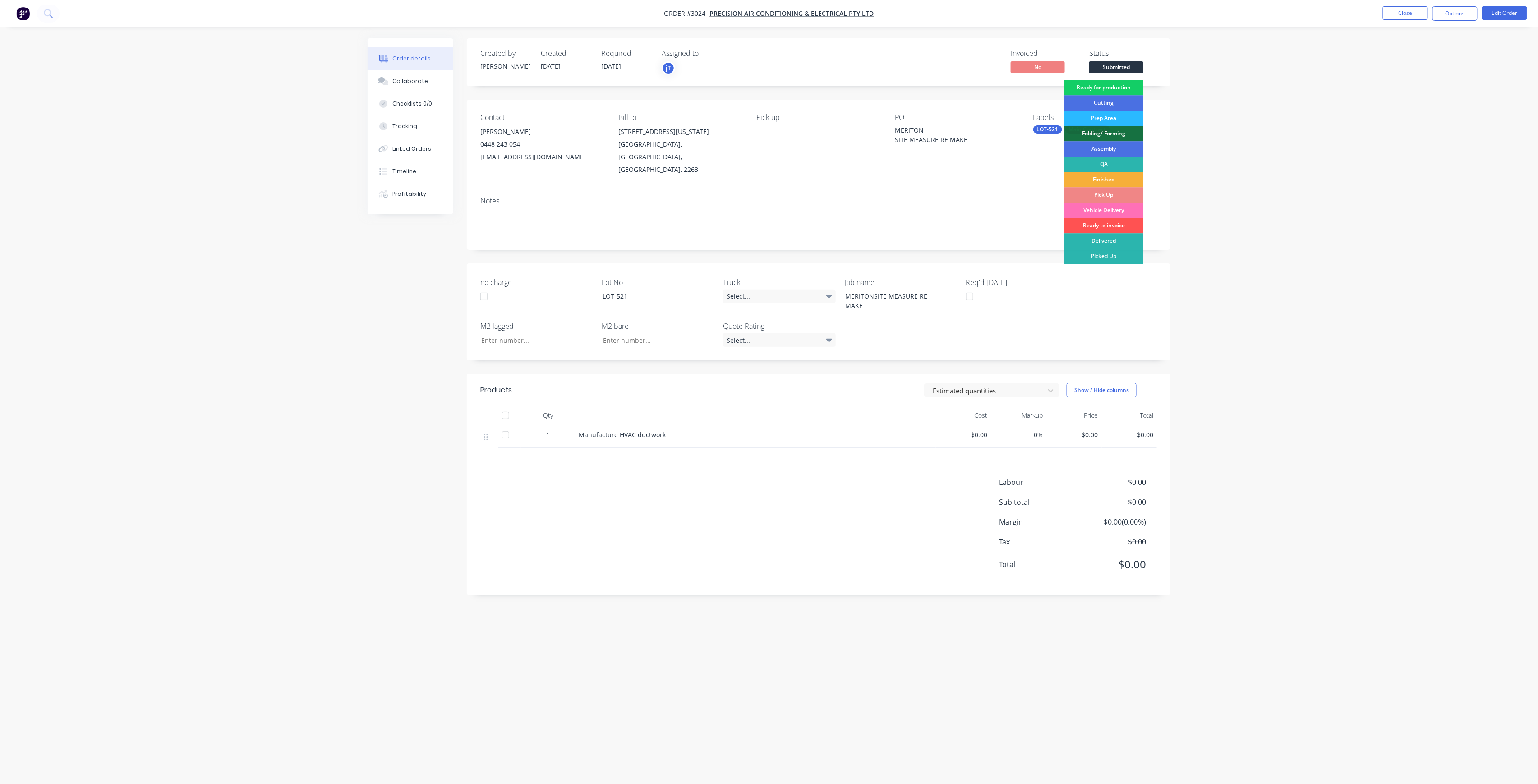
click at [1083, 94] on div "Ready for production" at bounding box center [1104, 88] width 79 height 15
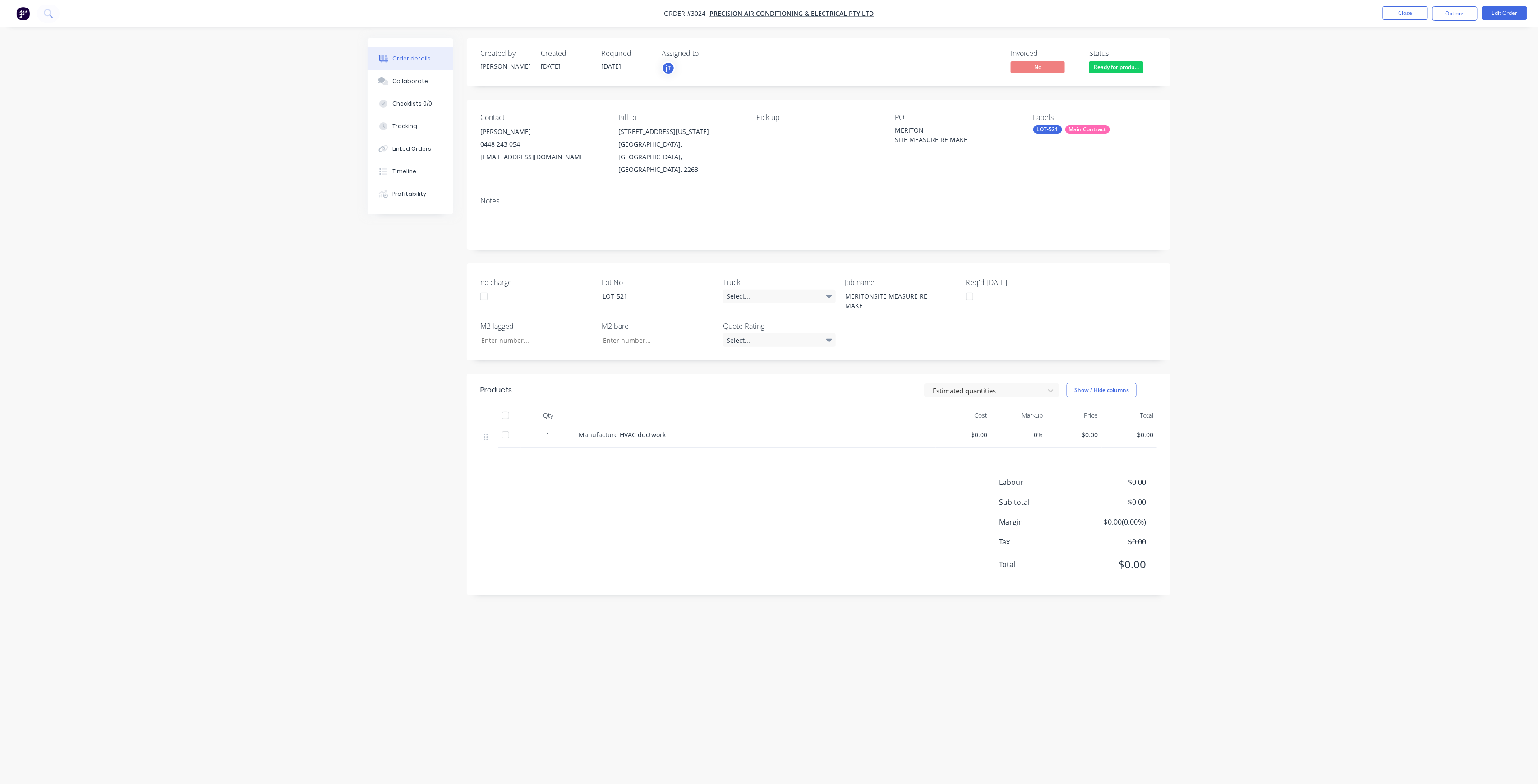
click at [1403, 20] on li "Close" at bounding box center [1405, 13] width 45 height 15
click at [1404, 18] on button "Close" at bounding box center [1405, 13] width 45 height 13
